Goal: Navigation & Orientation: Find specific page/section

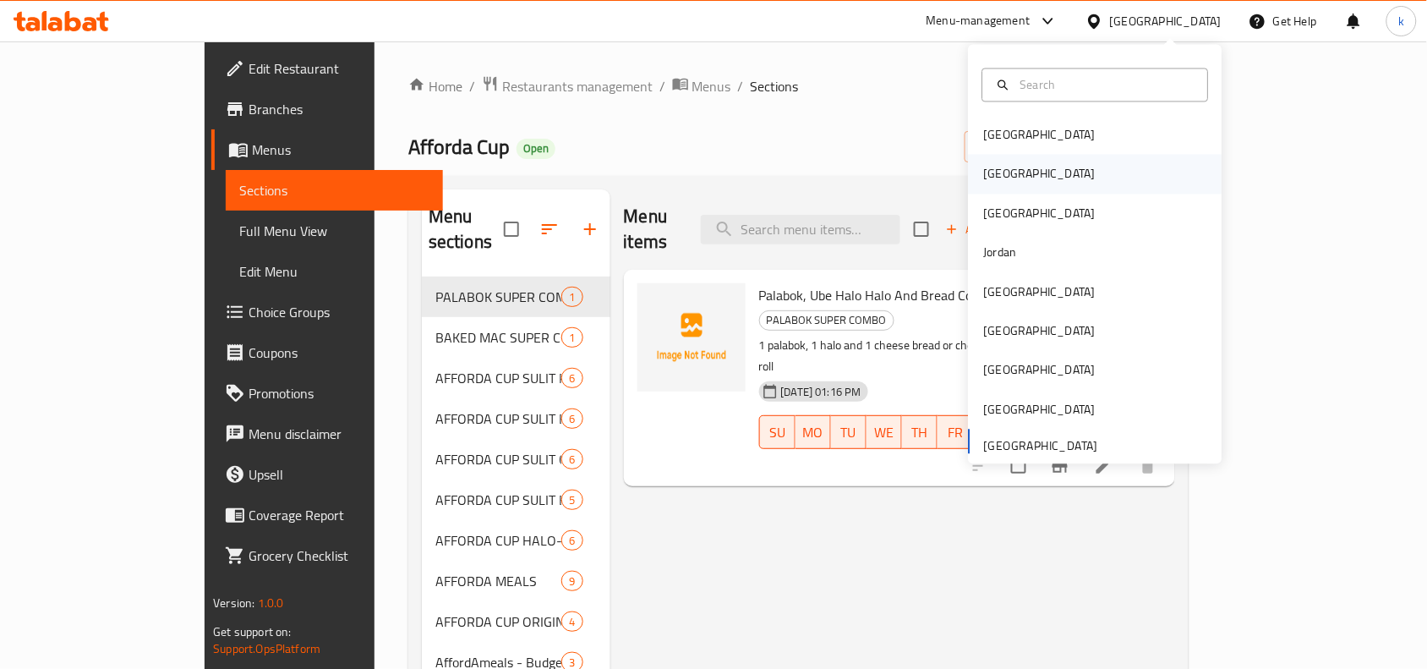
click at [1020, 155] on div "[GEOGRAPHIC_DATA]" at bounding box center [1096, 174] width 254 height 39
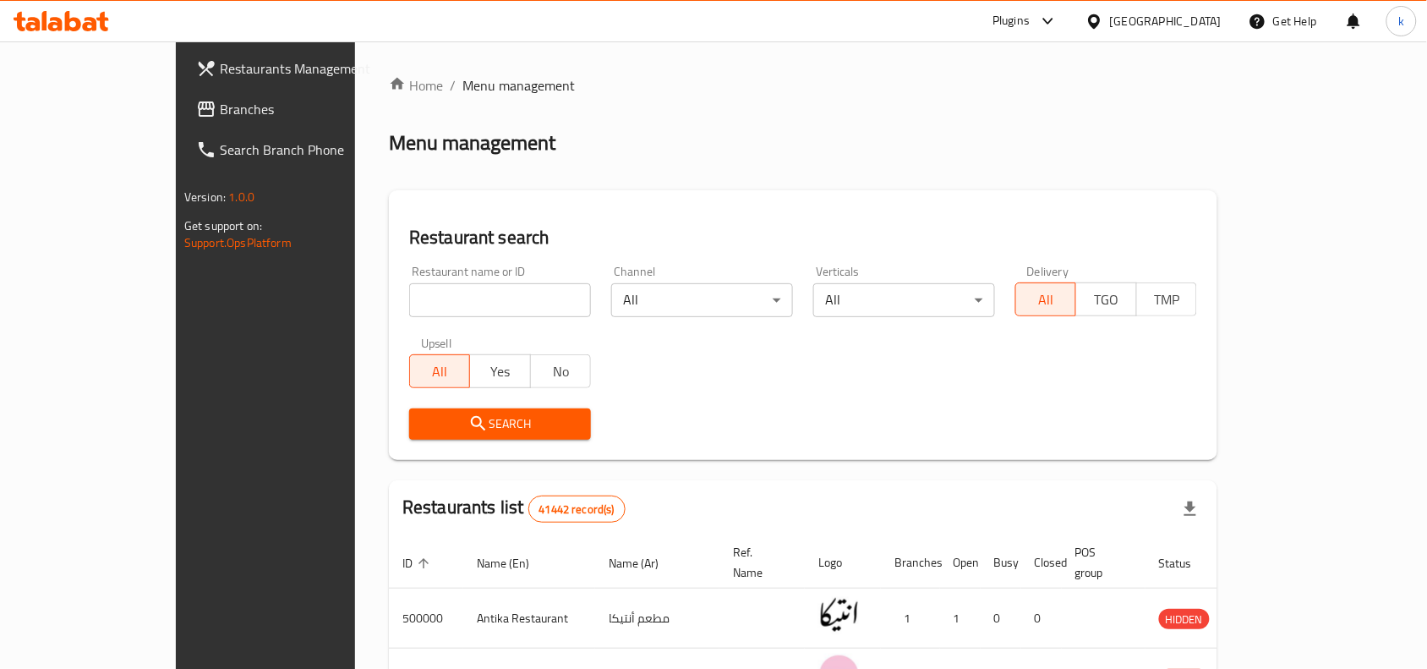
click at [1103, 21] on icon at bounding box center [1094, 22] width 18 height 18
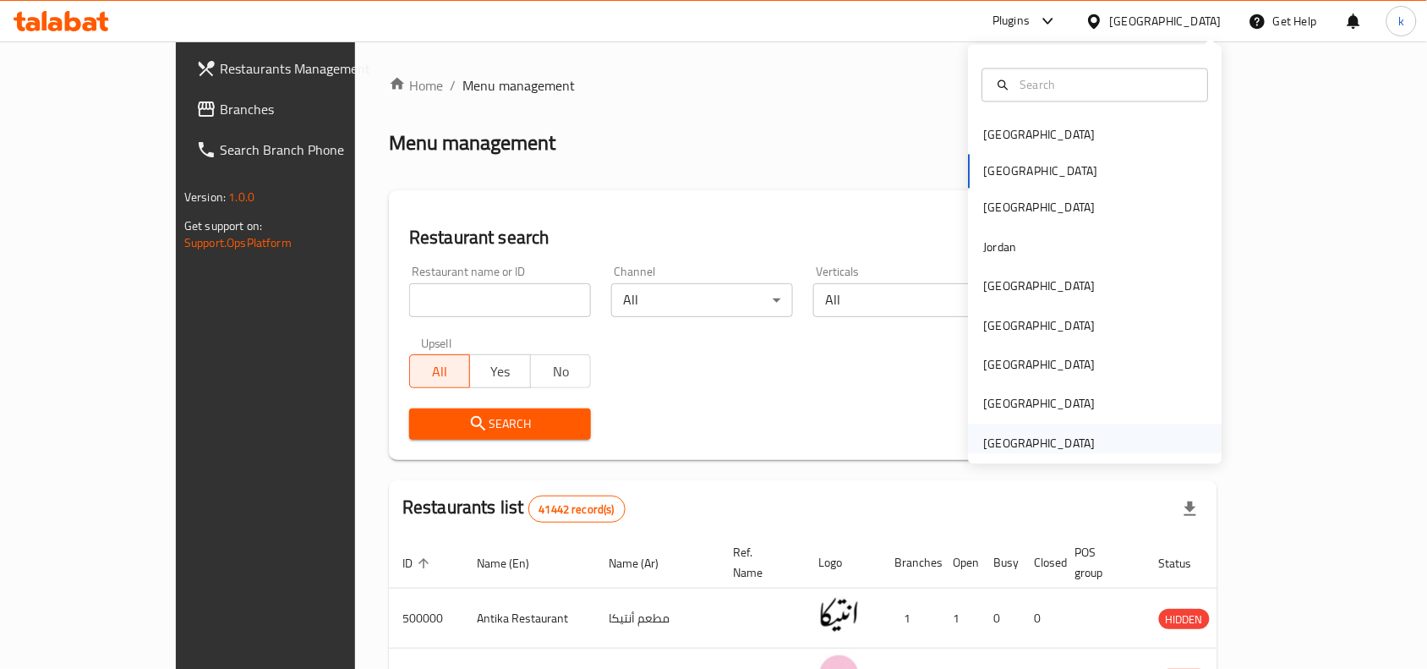
click at [999, 442] on div "[GEOGRAPHIC_DATA]" at bounding box center [1040, 443] width 112 height 19
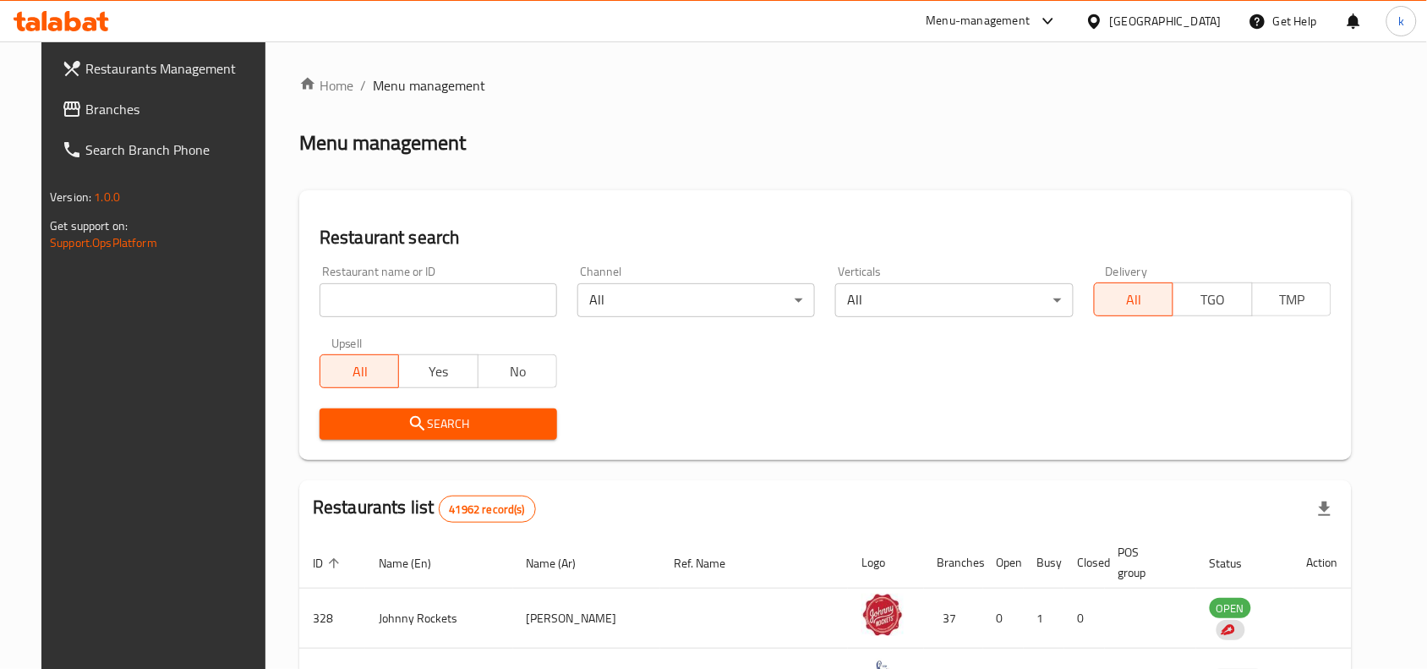
click at [110, 111] on span "Branches" at bounding box center [175, 109] width 181 height 20
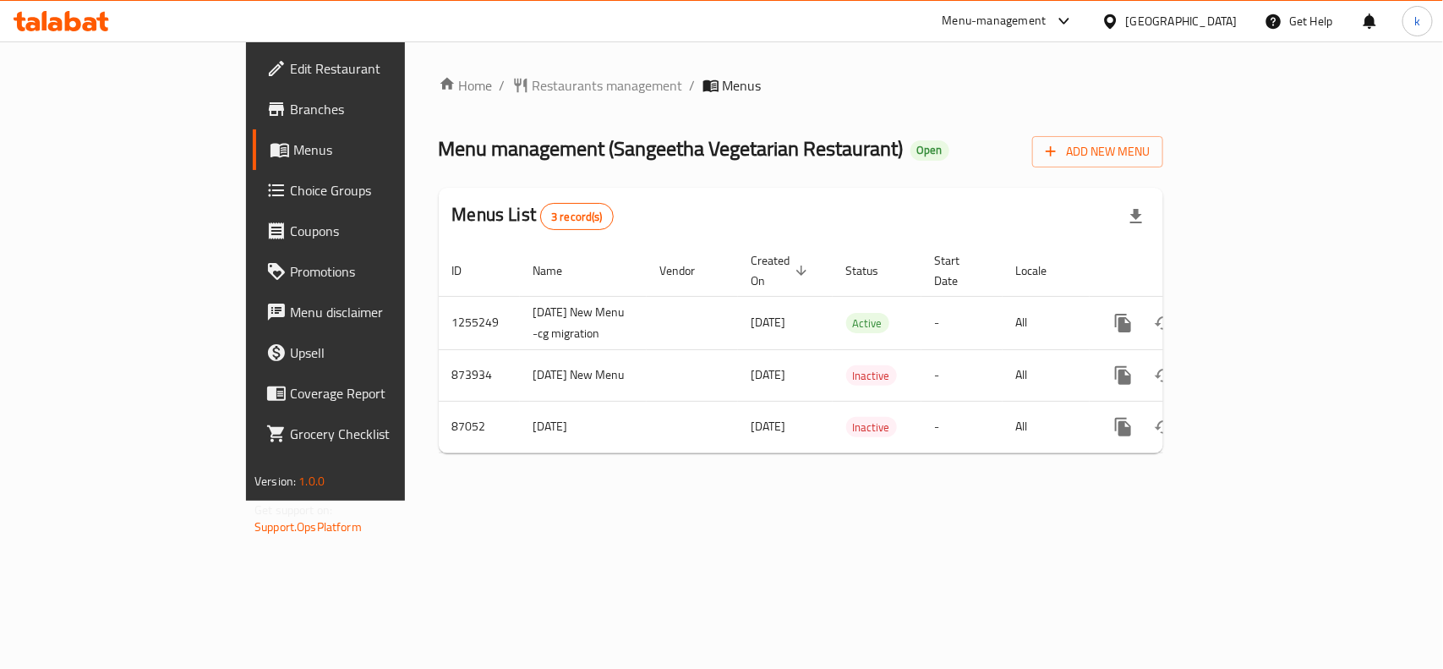
click at [449, 491] on div "Home / Restaurants management / Menus Menu management ( Sangeetha Vegetarian Re…" at bounding box center [801, 270] width 792 height 459
click at [1197, 24] on div "[GEOGRAPHIC_DATA]" at bounding box center [1182, 21] width 112 height 19
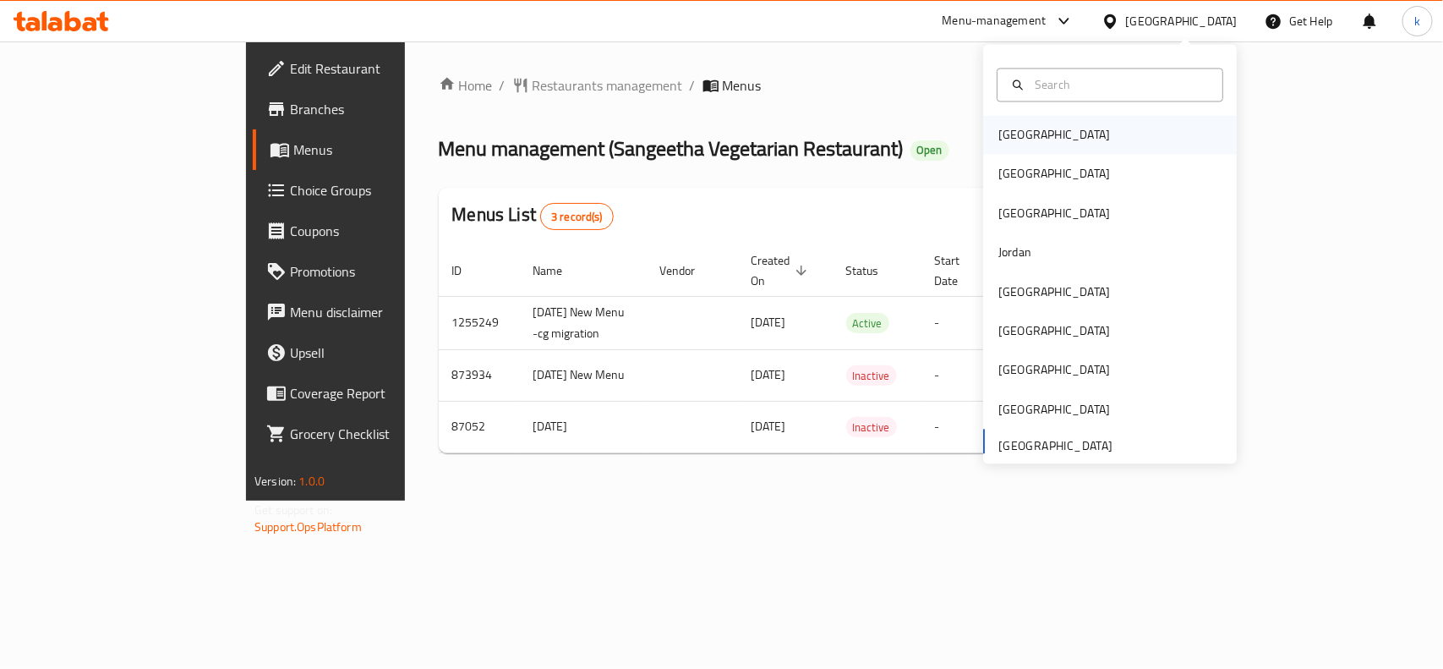
click at [1048, 149] on div "[GEOGRAPHIC_DATA]" at bounding box center [1110, 135] width 254 height 39
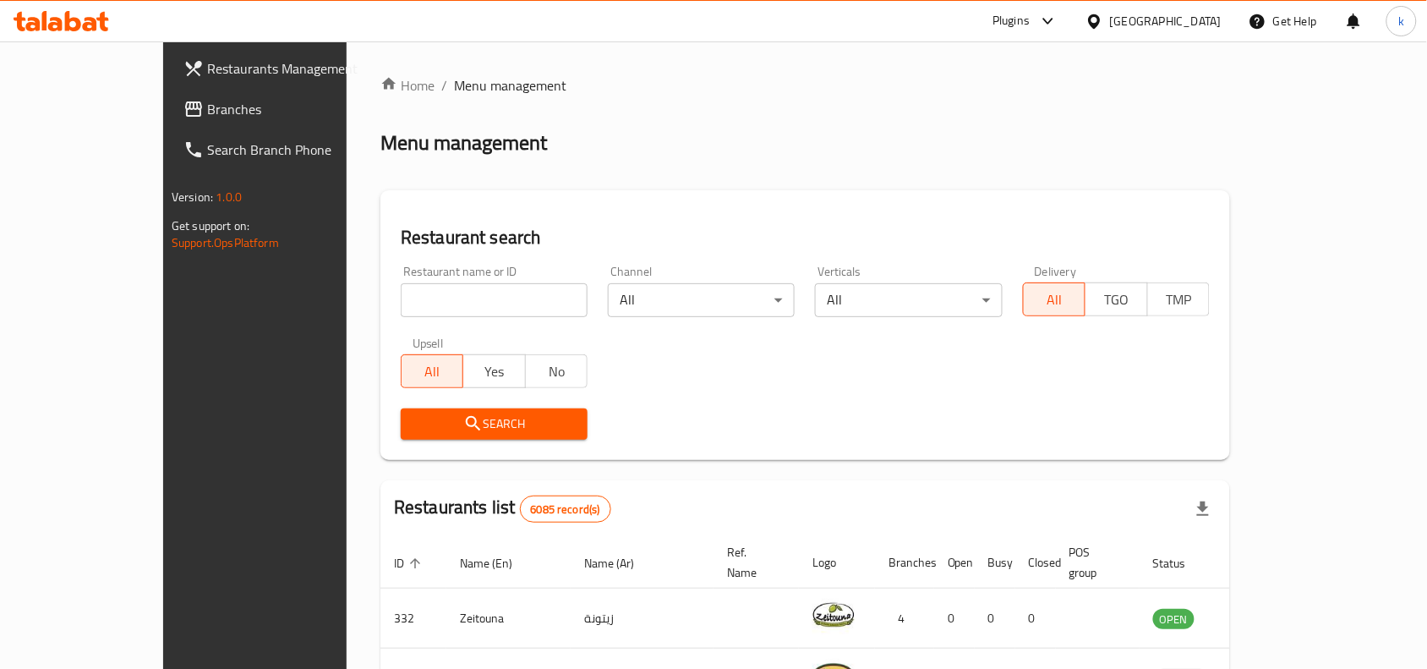
click at [1188, 25] on div "[GEOGRAPHIC_DATA]" at bounding box center [1166, 21] width 112 height 19
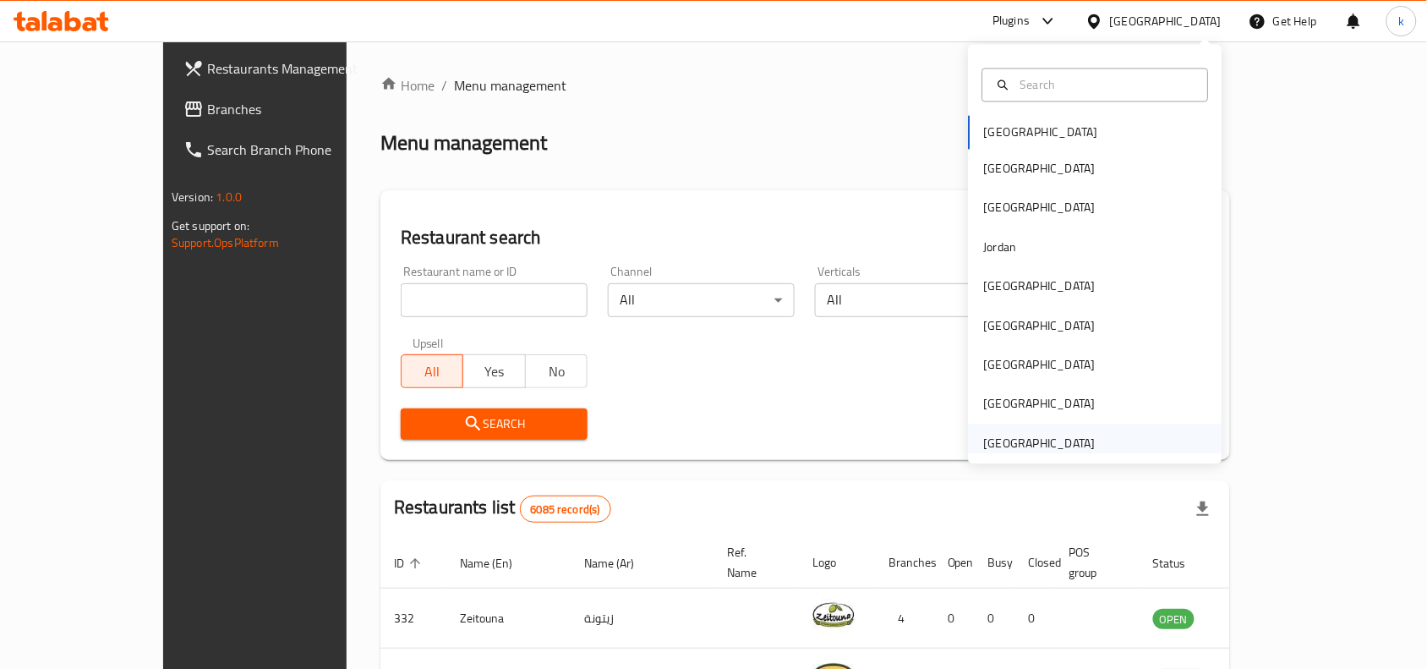
click at [984, 436] on div "[GEOGRAPHIC_DATA]" at bounding box center [1040, 443] width 112 height 19
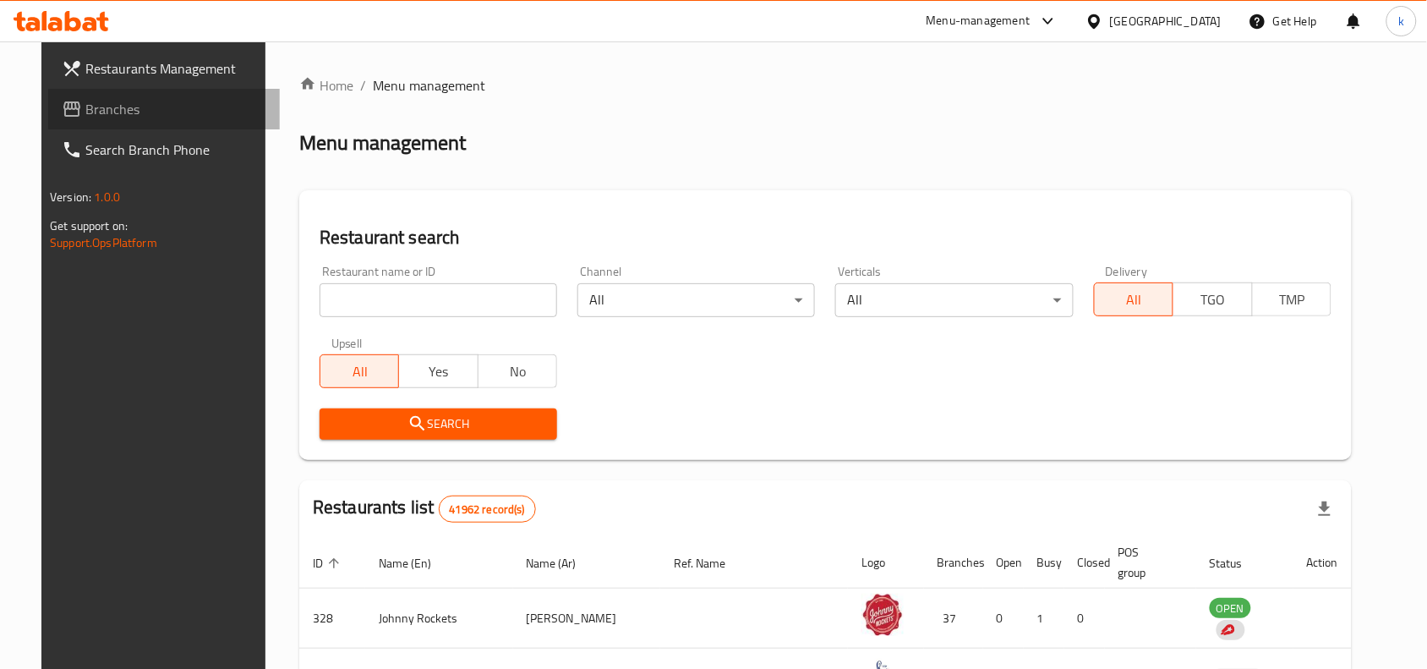
click at [85, 106] on span "Branches" at bounding box center [175, 109] width 181 height 20
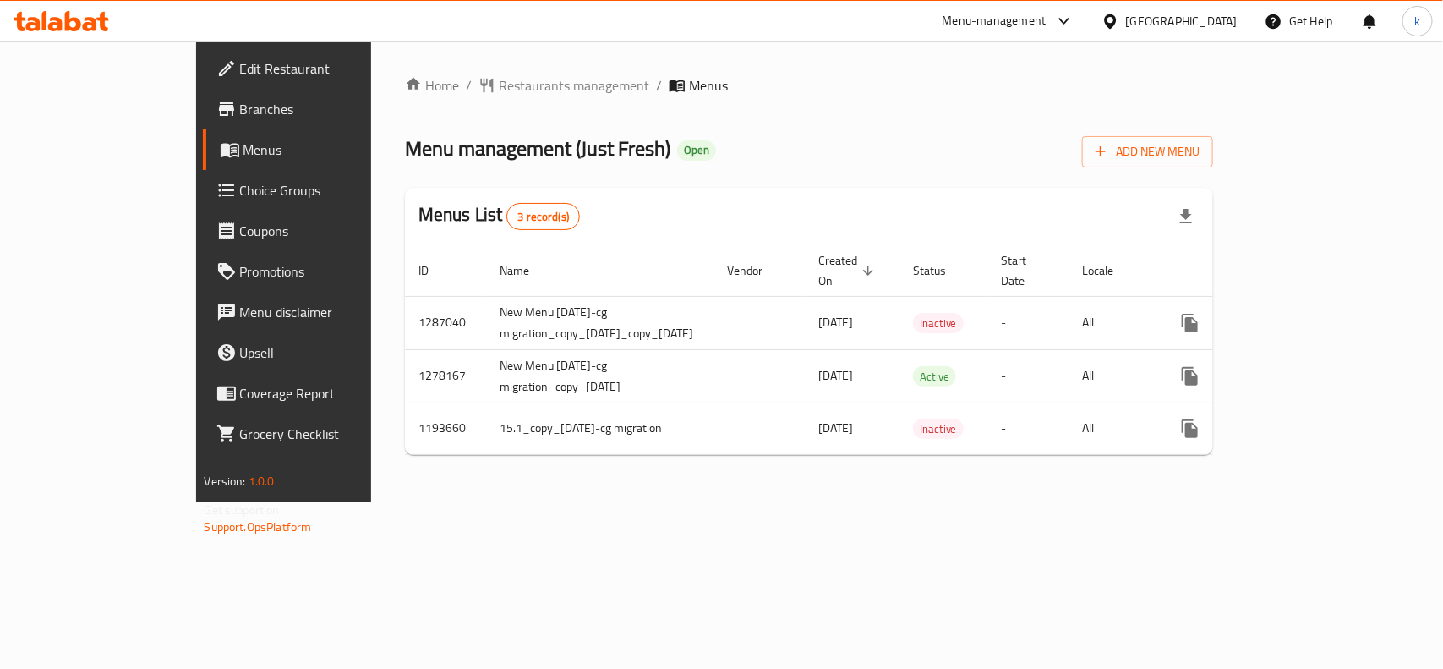
drag, startPoint x: 664, startPoint y: 510, endPoint x: 271, endPoint y: 136, distance: 541.7
click at [664, 502] on div "Home / Restaurants management / Menus Menu management ( Just Fresh ) Open Add N…" at bounding box center [809, 271] width 877 height 461
click at [1143, 19] on div "[GEOGRAPHIC_DATA]" at bounding box center [1182, 21] width 112 height 19
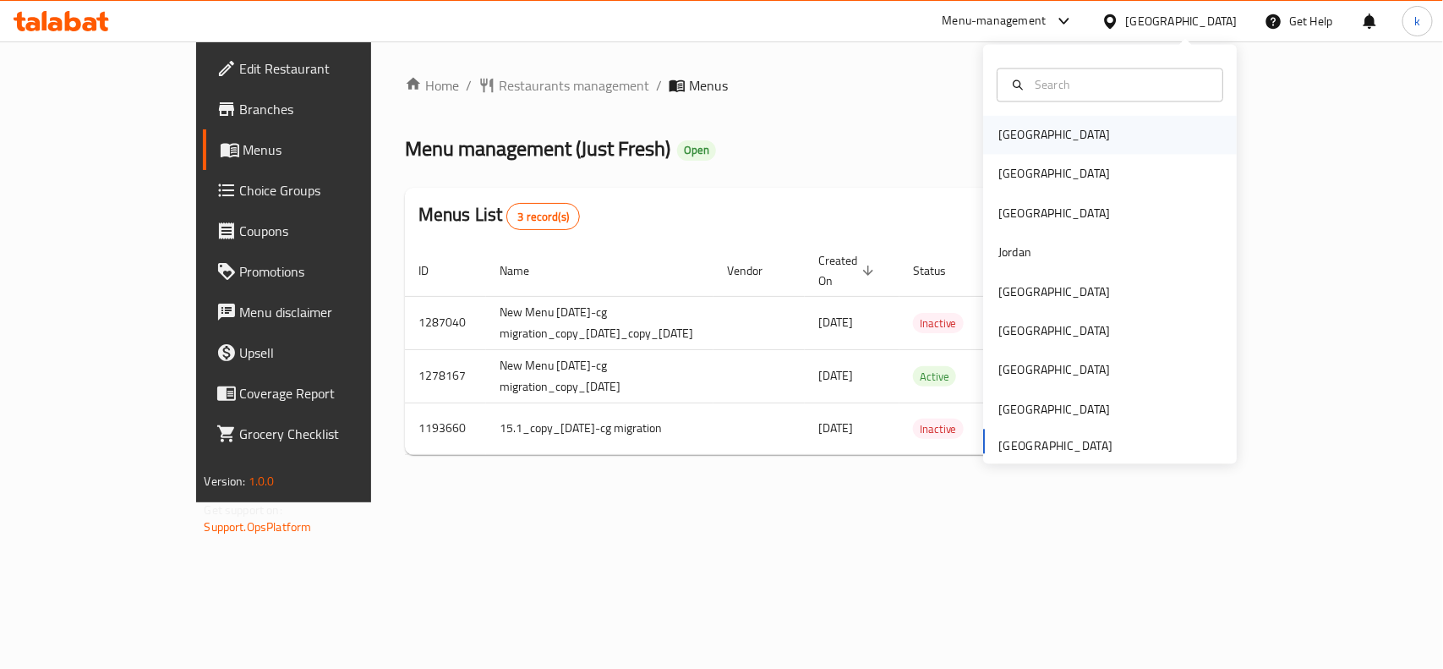
click at [1004, 128] on div "[GEOGRAPHIC_DATA]" at bounding box center [1054, 135] width 112 height 19
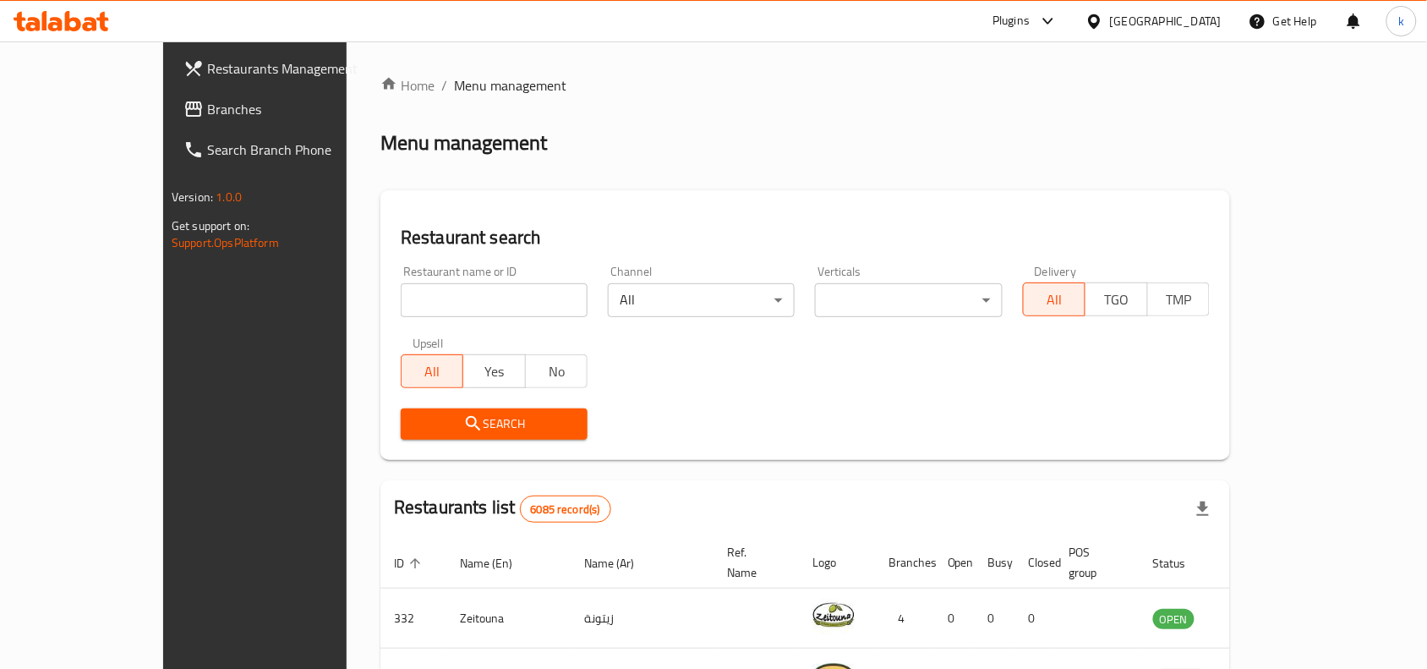
click at [1186, 19] on div "[GEOGRAPHIC_DATA]" at bounding box center [1166, 21] width 112 height 19
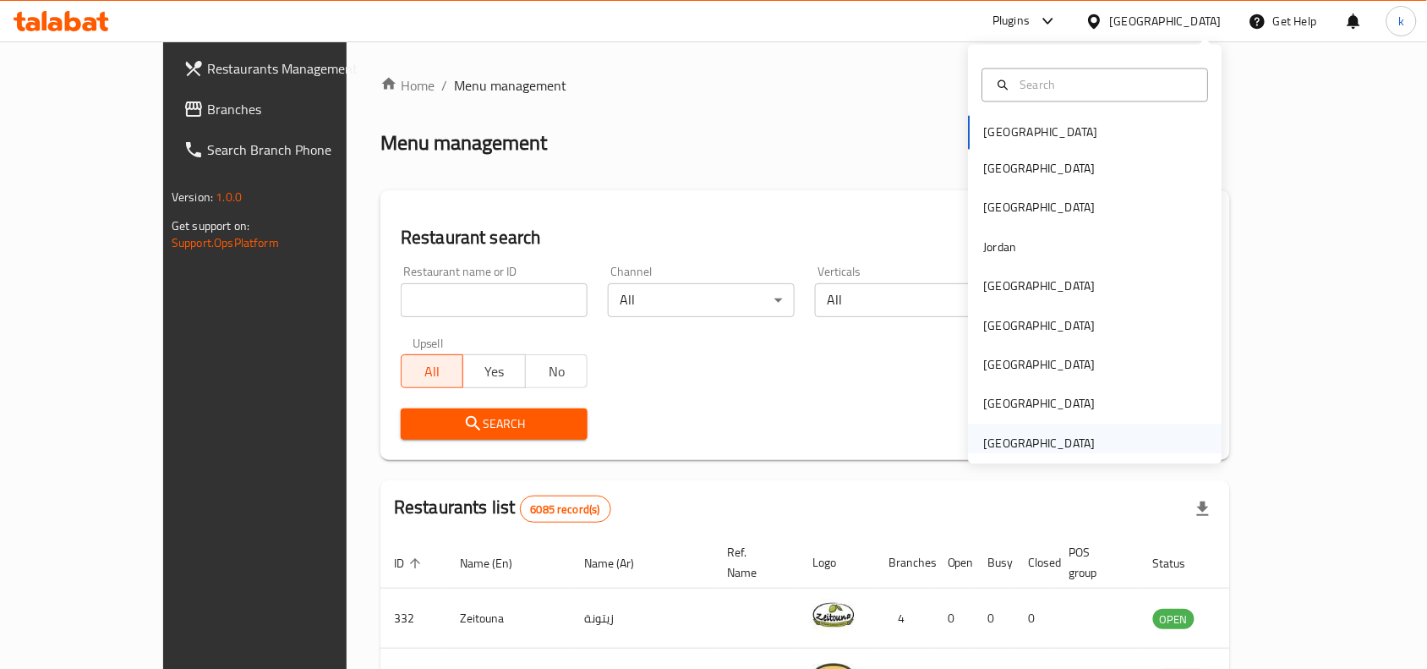
click at [1010, 434] on div "[GEOGRAPHIC_DATA]" at bounding box center [1040, 443] width 112 height 19
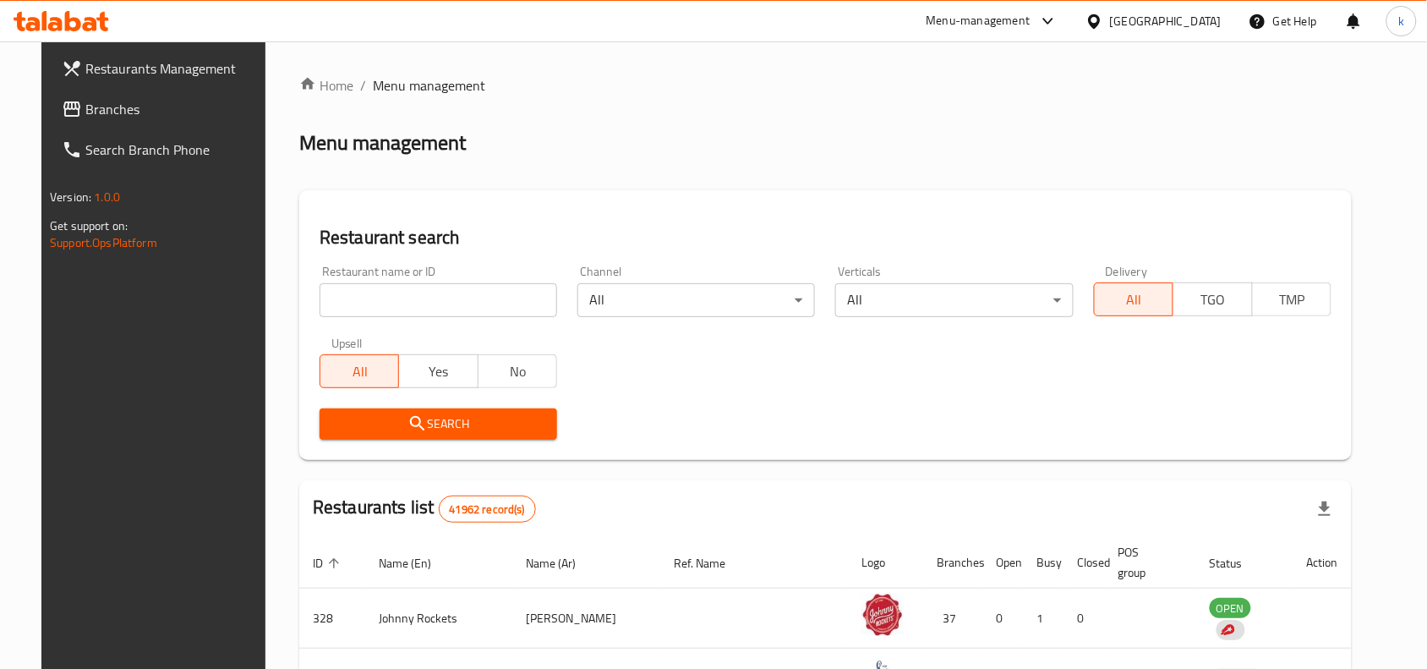
click at [99, 118] on span "Branches" at bounding box center [175, 109] width 181 height 20
